Goal: Information Seeking & Learning: Learn about a topic

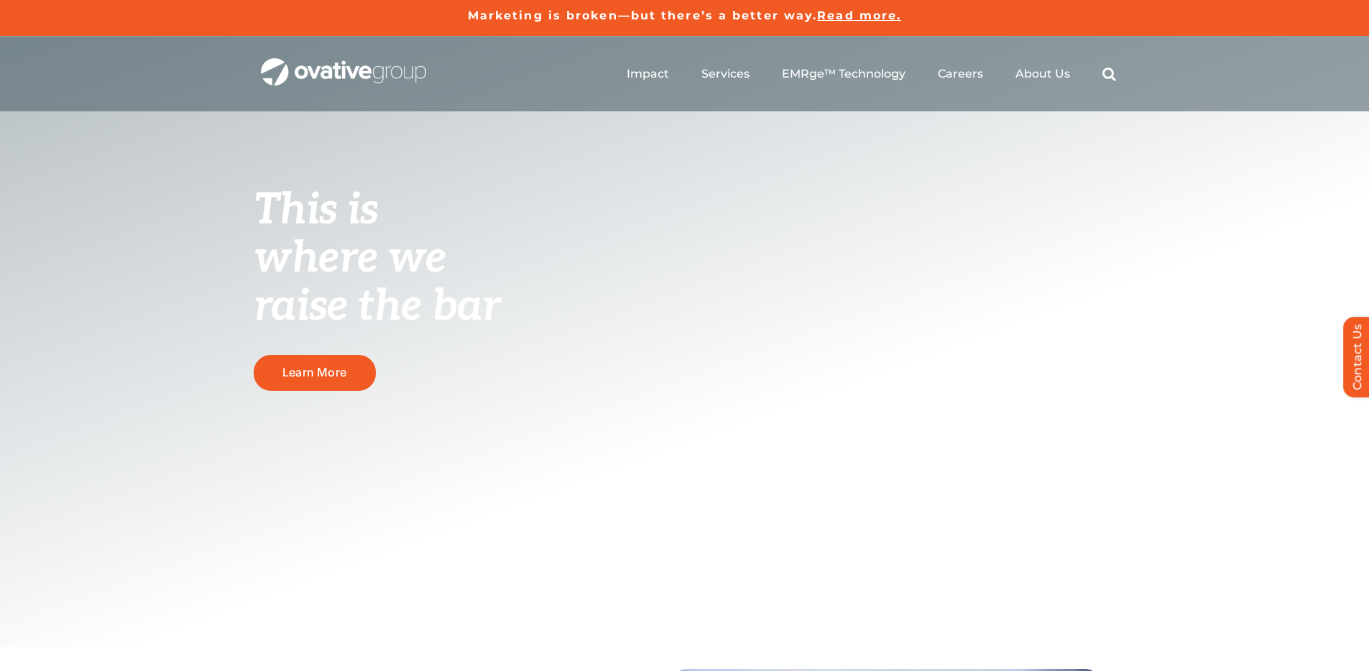
click at [814, 139] on div "This is where we raise the bar Learn More" at bounding box center [684, 342] width 1369 height 611
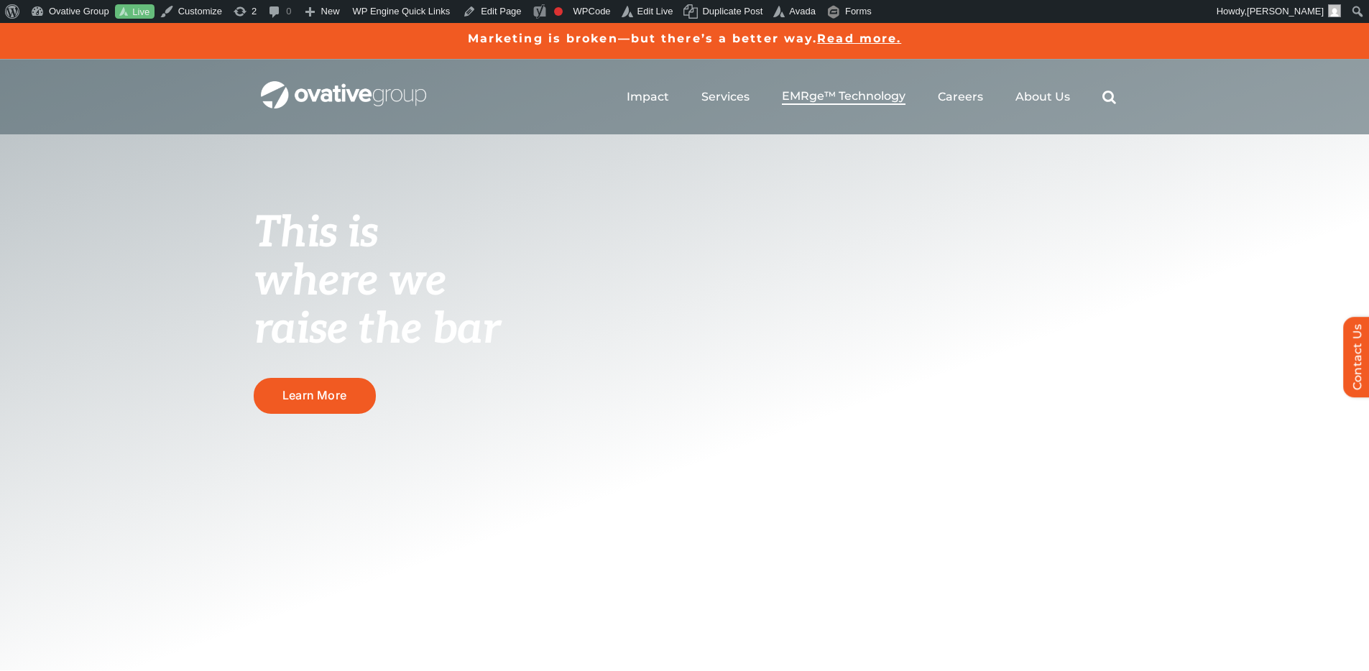
click at [834, 92] on span "EMRge™ Technology" at bounding box center [844, 96] width 124 height 14
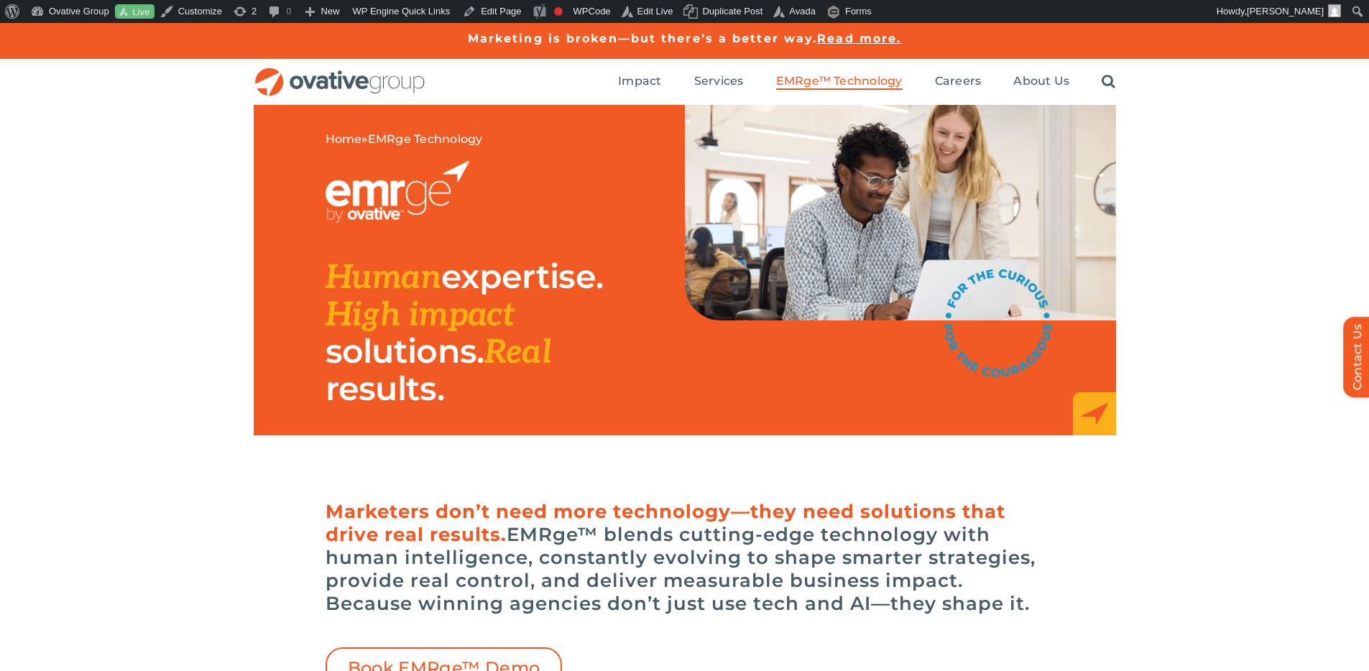
click at [1289, 93] on div "Search for: * Toggle Navigation Impact Expert Insights Case Studies Awards & Pr…" at bounding box center [684, 82] width 1369 height 46
